Goal: Task Accomplishment & Management: Use online tool/utility

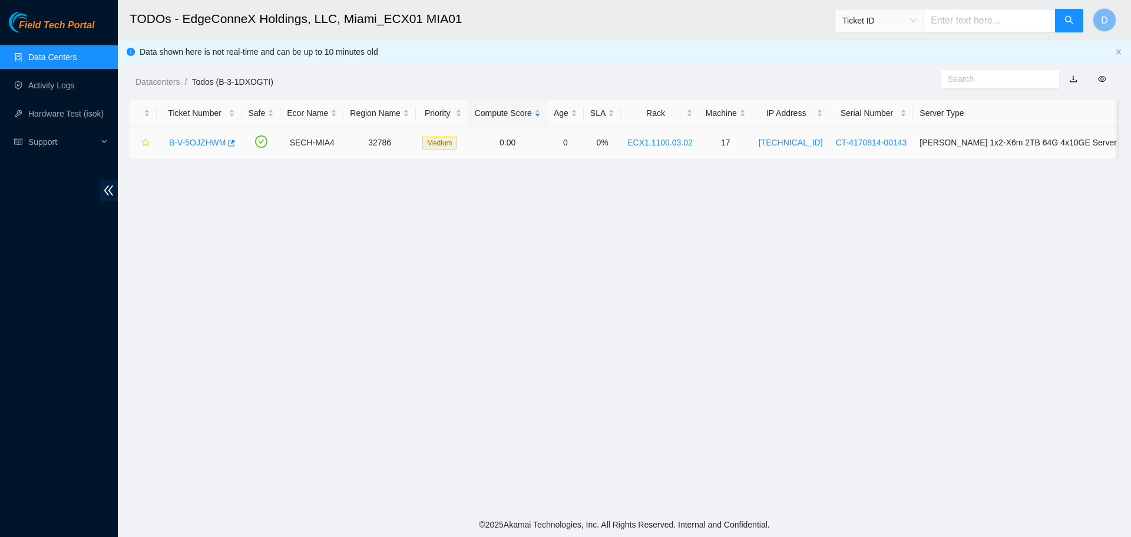
click at [196, 140] on link "B-V-5OJZHWM" at bounding box center [197, 142] width 57 height 9
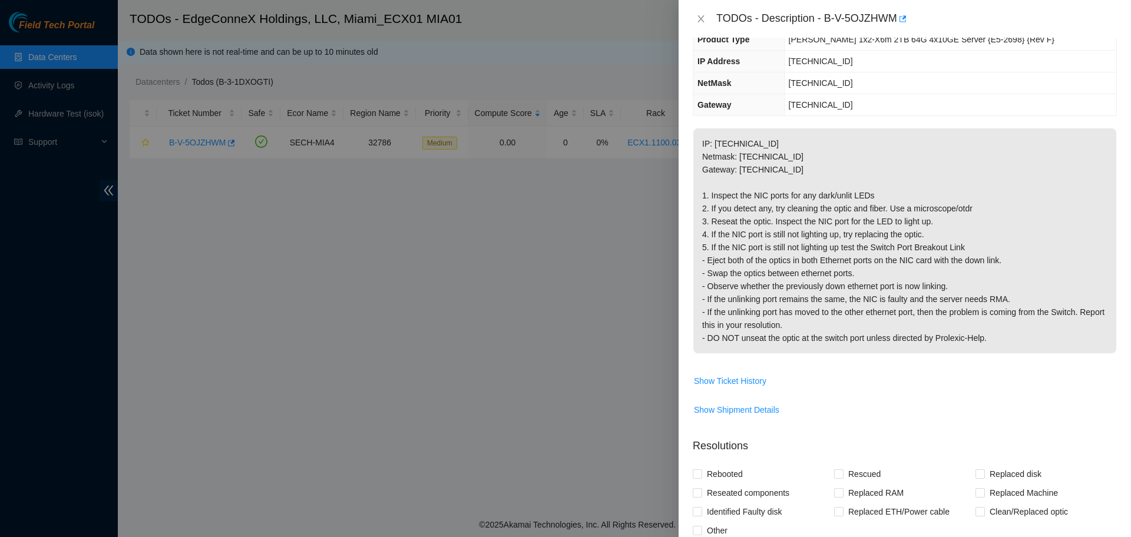
scroll to position [294, 0]
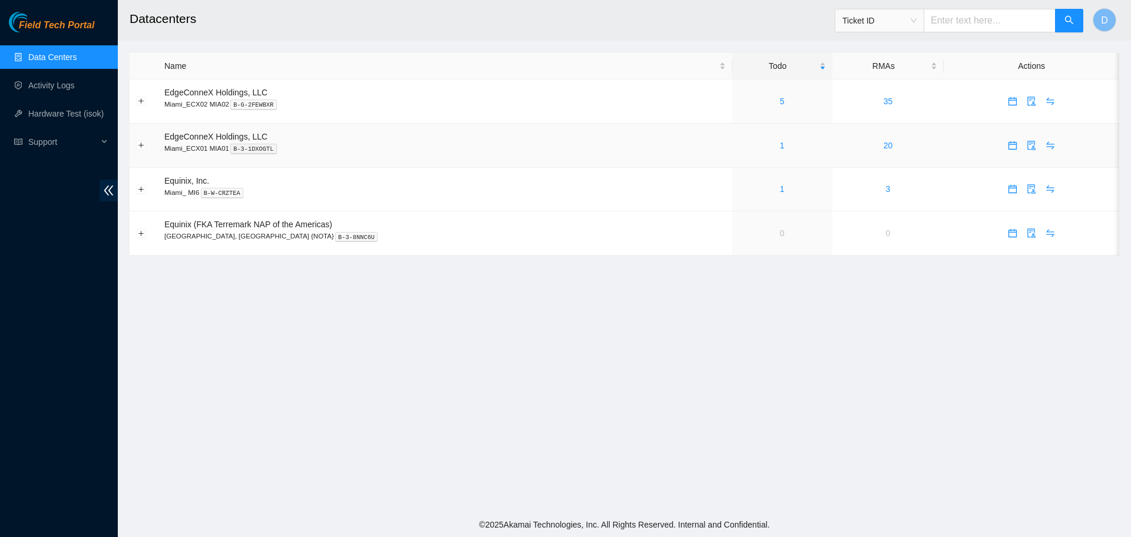
click at [744, 145] on div "1" at bounding box center [782, 145] width 87 height 13
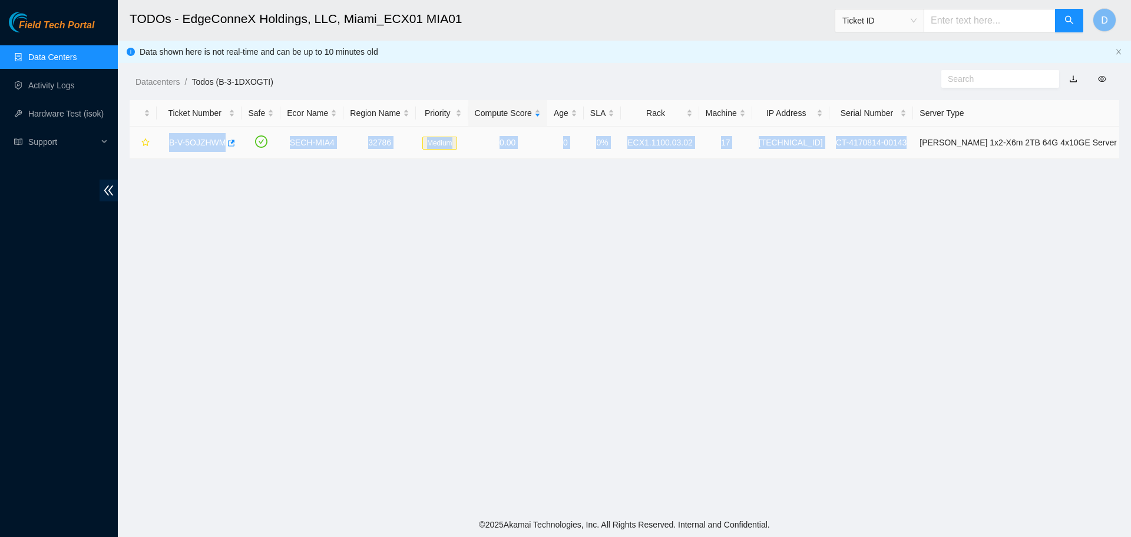
drag, startPoint x: 165, startPoint y: 141, endPoint x: 895, endPoint y: 135, distance: 729.8
click at [895, 135] on tr "B-V-5OJZHWM SECH-MIA4 32786 Medium 0.00 0 0% ECX1.1100.03.02 17 [TECHNICAL_ID] …" at bounding box center [661, 143] width 1063 height 32
copy tr "B-V-5OJZHWM SECH-MIA4 32786 Medium 0.00 0 0% ECX1.1100.03.02 17 [TECHNICAL_ID] …"
click at [208, 140] on link "B-V-5OJZHWM" at bounding box center [197, 142] width 57 height 9
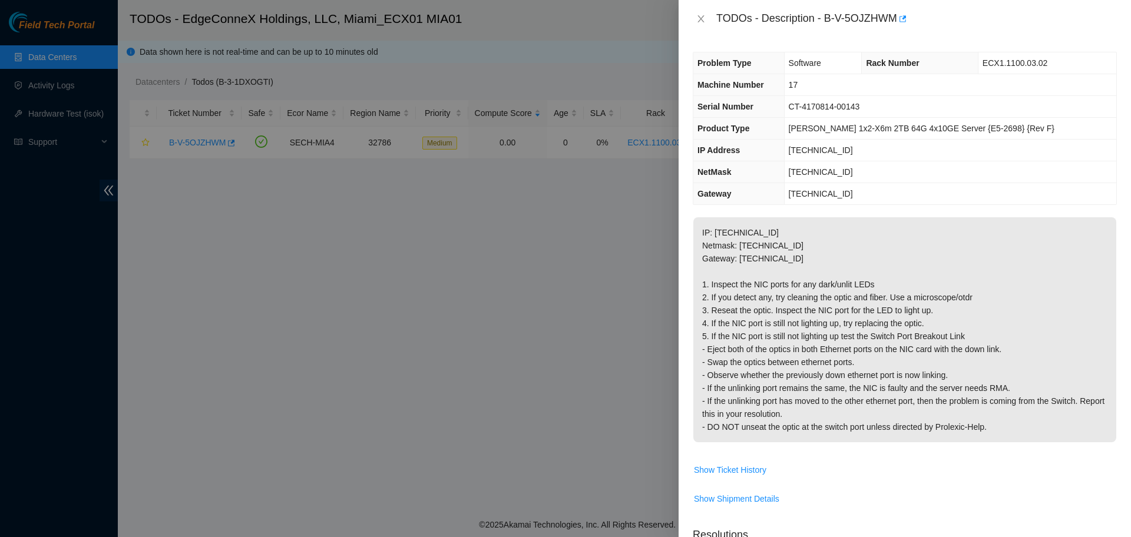
click at [857, 109] on span "CT-4170814-00143" at bounding box center [824, 106] width 71 height 9
copy span "CT-4170814-00143"
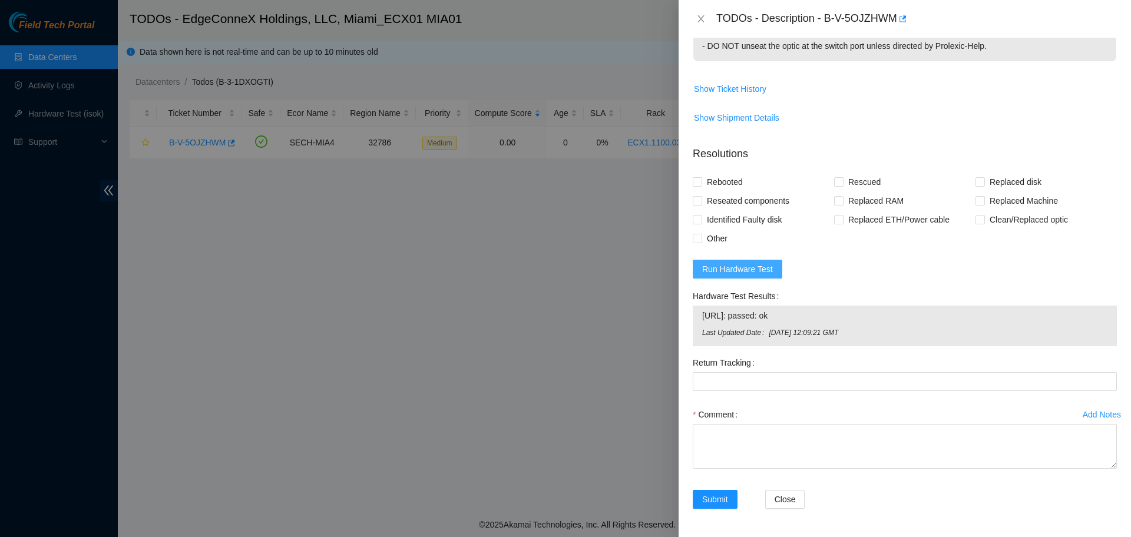
click at [742, 267] on span "Run Hardware Test" at bounding box center [737, 269] width 71 height 13
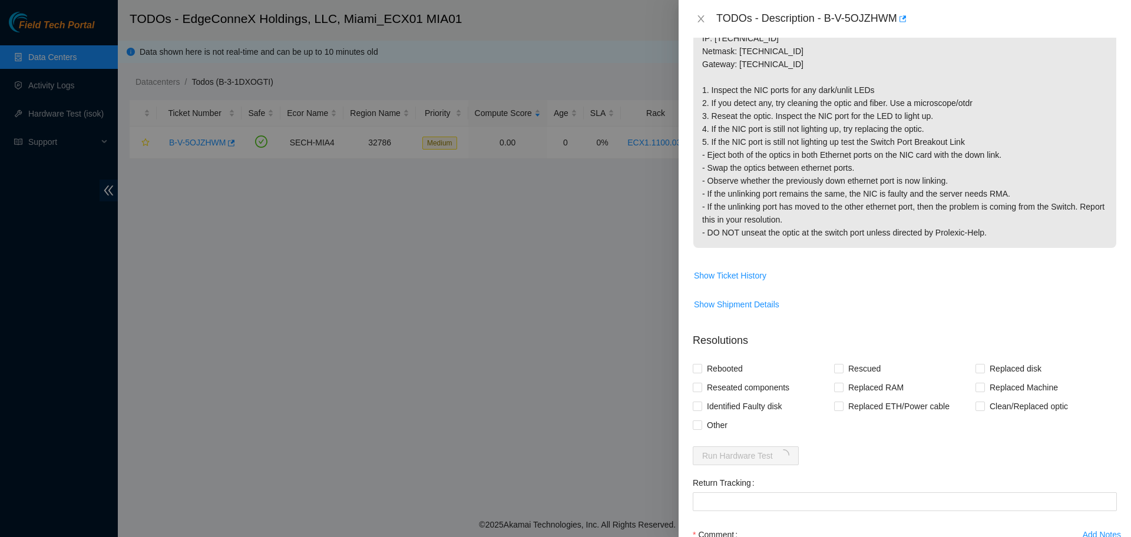
scroll to position [315, 0]
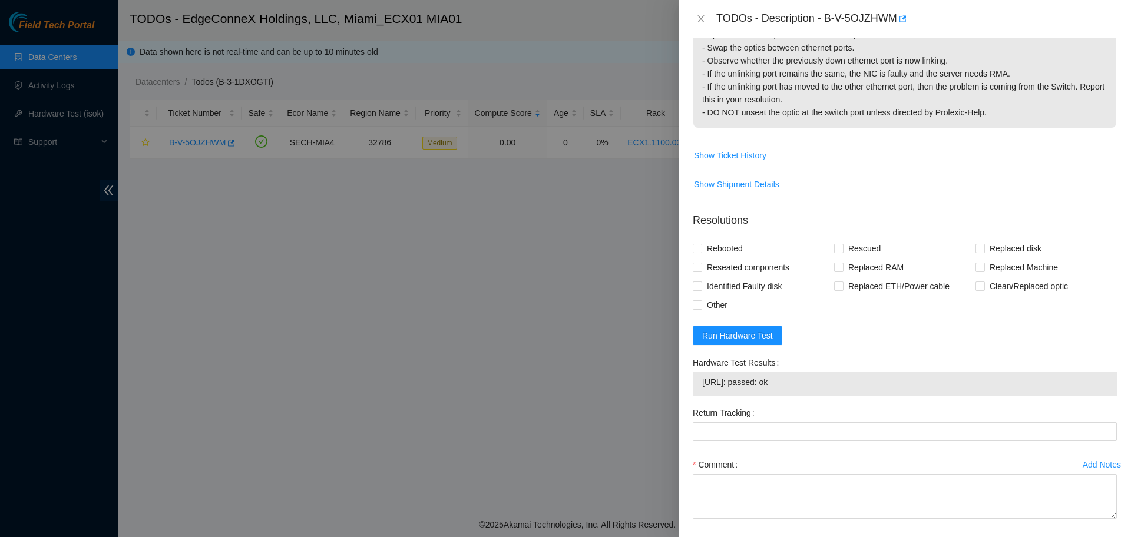
click at [780, 378] on span "[URL]: passed: ok" at bounding box center [904, 382] width 405 height 13
click at [777, 378] on span "[URL]: passed: ok" at bounding box center [904, 382] width 405 height 13
copy span "[URL]: passed: ok"
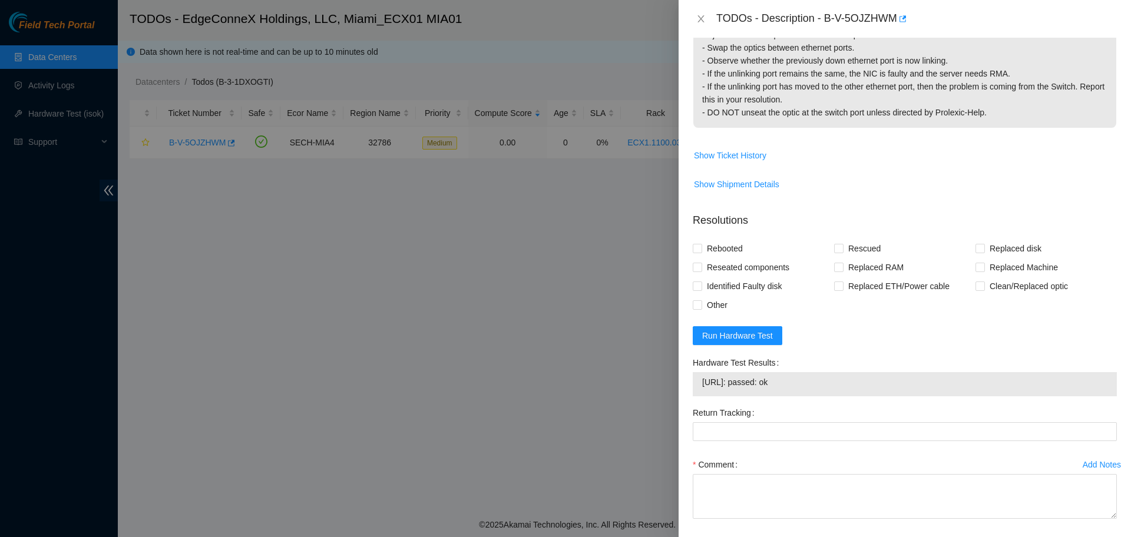
click at [872, 160] on span "Show Ticket History" at bounding box center [904, 155] width 423 height 19
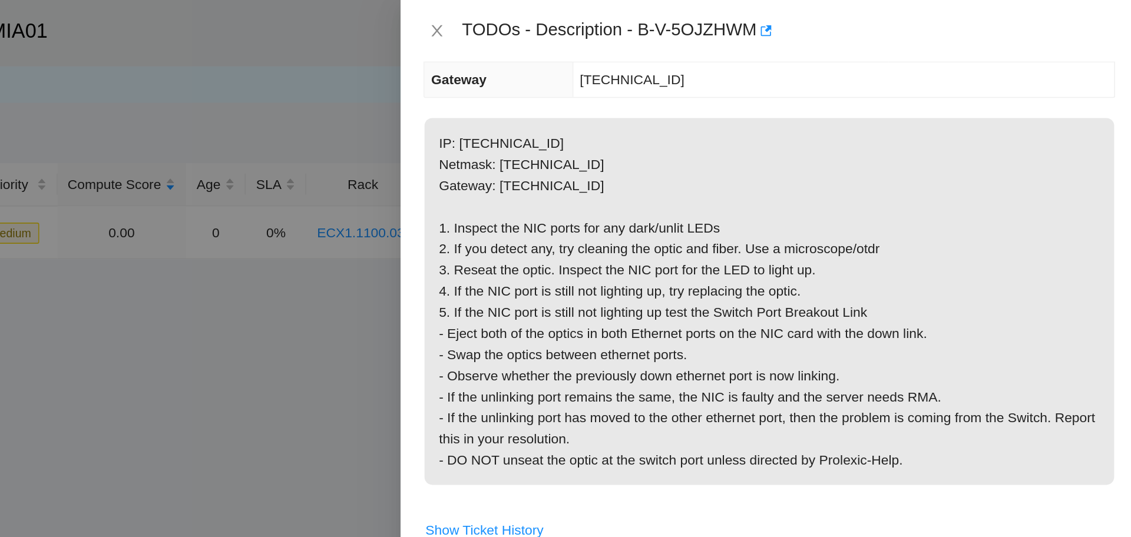
scroll to position [148, 0]
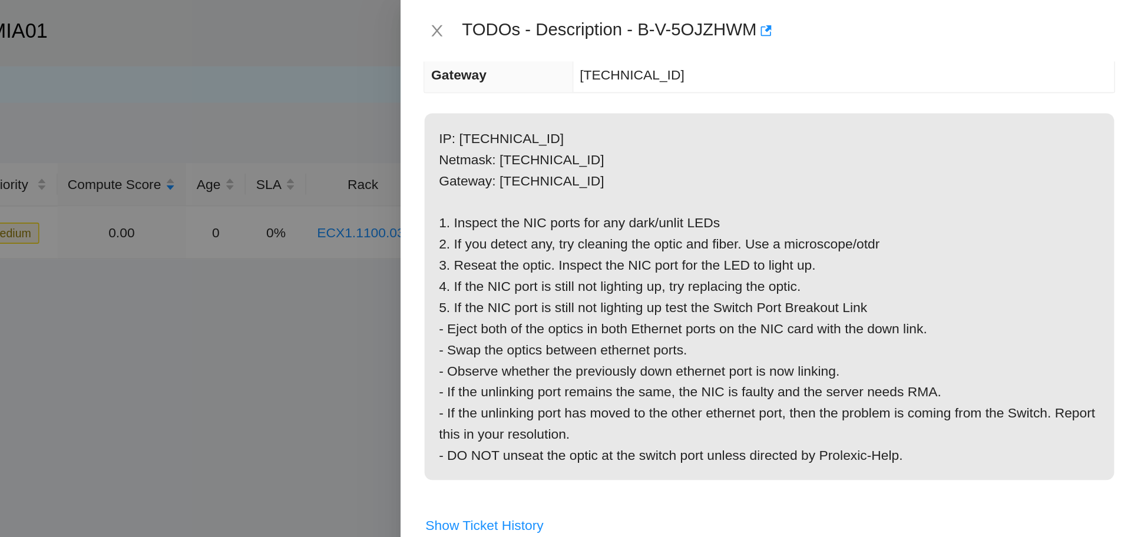
click at [967, 19] on div "TODOs - Description - B-V-5OJZHWM" at bounding box center [916, 18] width 401 height 19
